Goal: Find specific page/section: Find specific page/section

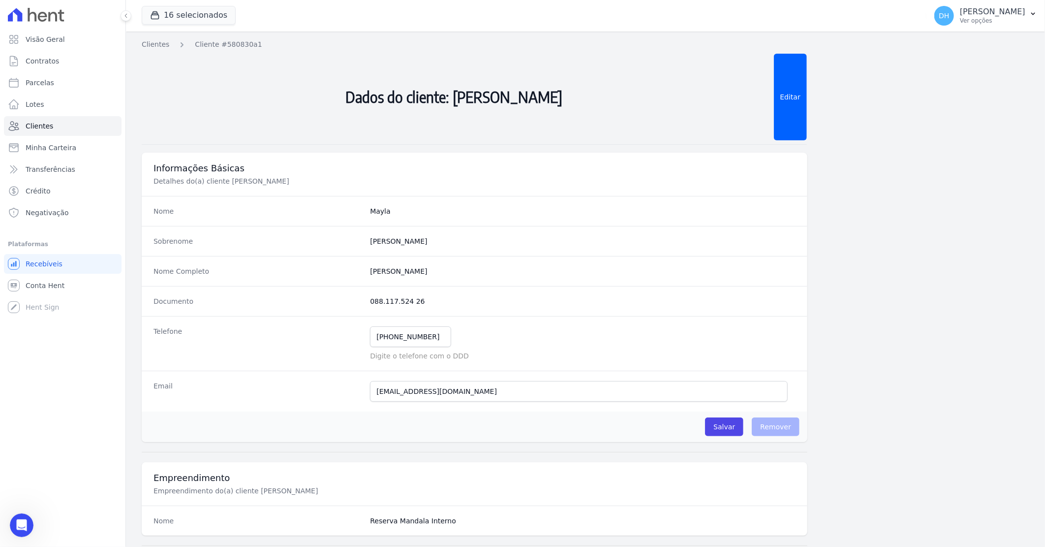
scroll to position [1, 0]
click at [38, 128] on span "Clientes" at bounding box center [40, 126] width 28 height 10
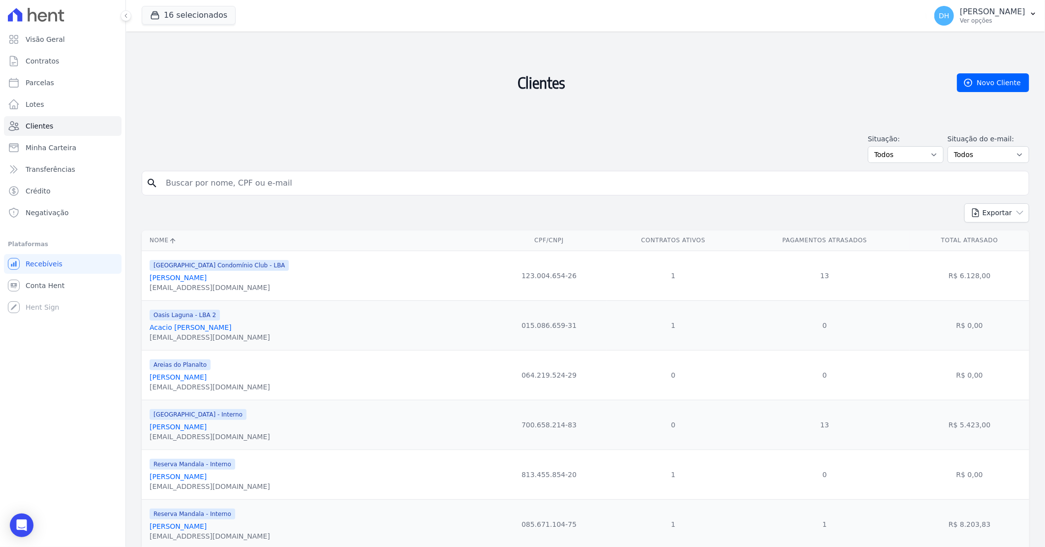
click at [328, 185] on input "search" at bounding box center [592, 183] width 865 height 20
type input "vitor"
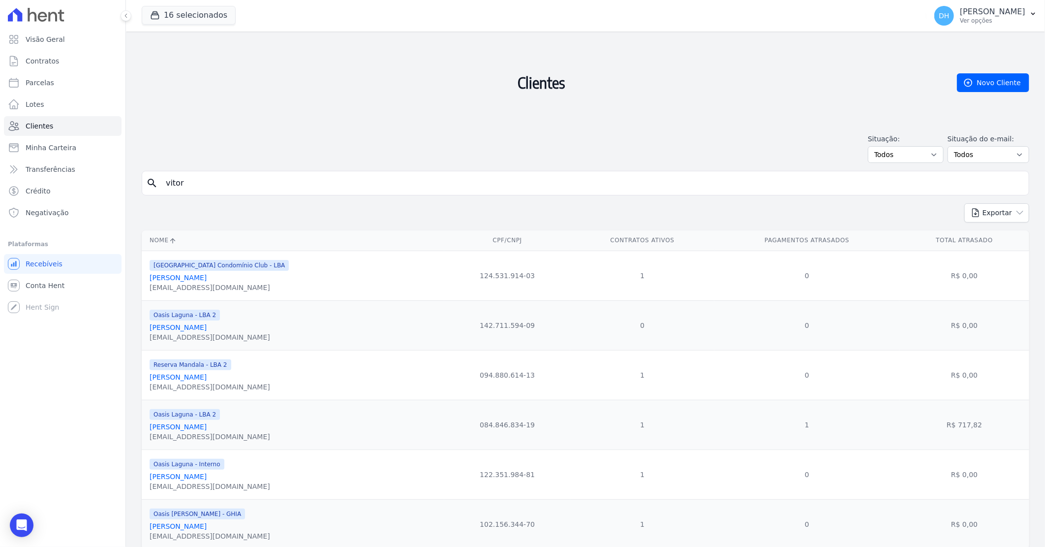
scroll to position [34, 0]
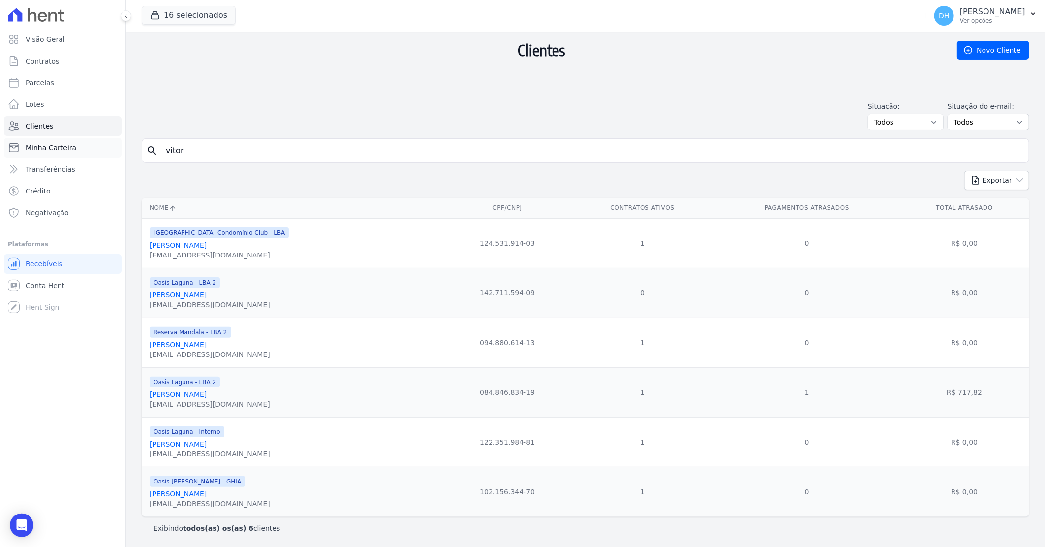
drag, startPoint x: 193, startPoint y: 152, endPoint x: 114, endPoint y: 139, distance: 79.8
click at [114, 139] on div "Visão Geral Contratos [GEOGRAPHIC_DATA] Lotes Clientes Minha Carteira Transferê…" at bounding box center [522, 273] width 1045 height 547
type input "[DATE]"
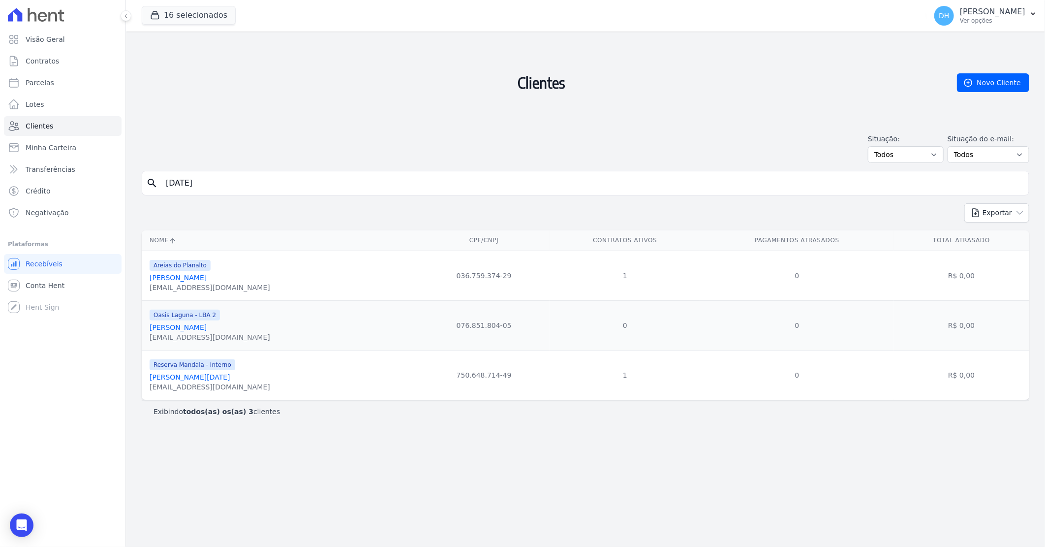
click at [1015, 182] on input "[DATE]" at bounding box center [592, 183] width 865 height 20
click at [62, 121] on link "Clientes" at bounding box center [63, 126] width 118 height 20
